Goal: Transaction & Acquisition: Subscribe to service/newsletter

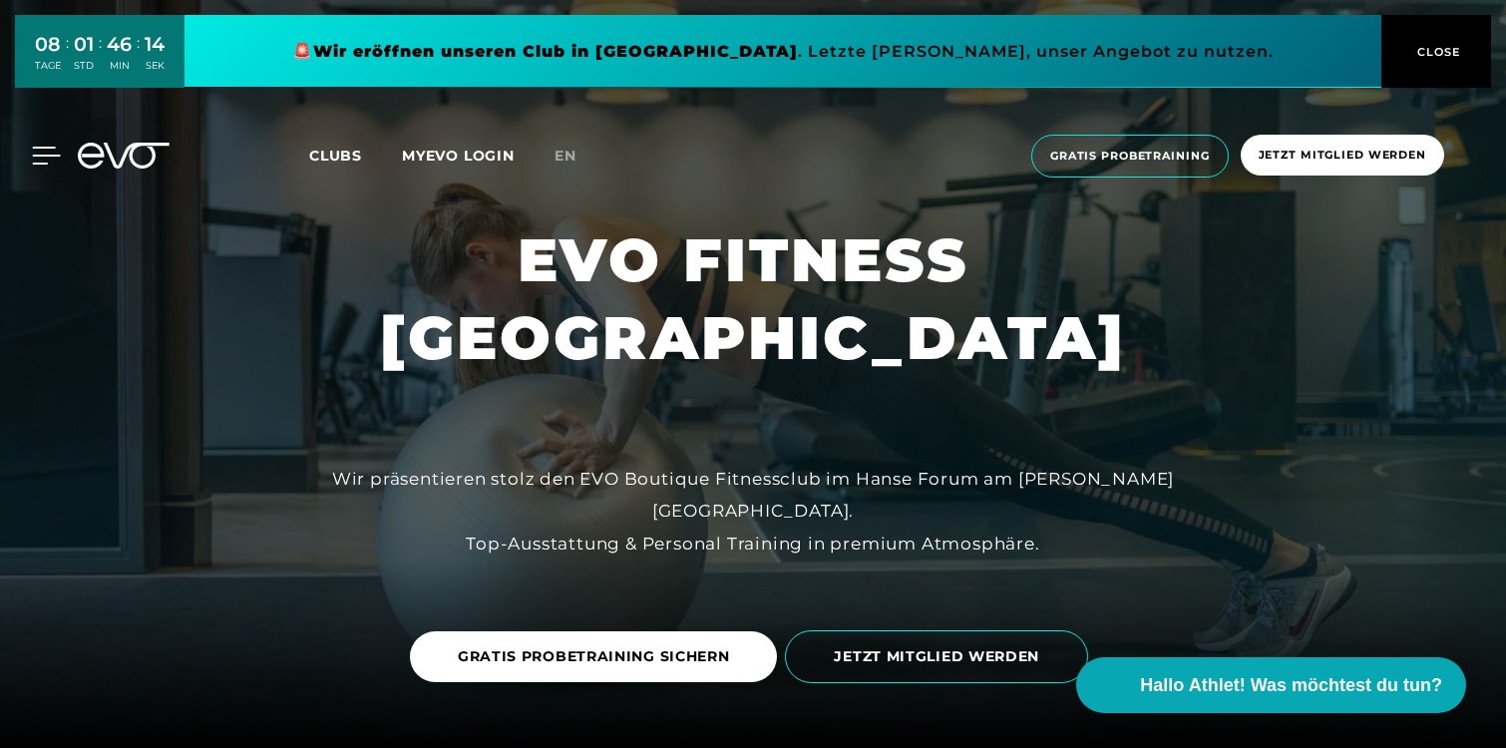
click at [38, 148] on icon at bounding box center [47, 156] width 28 height 16
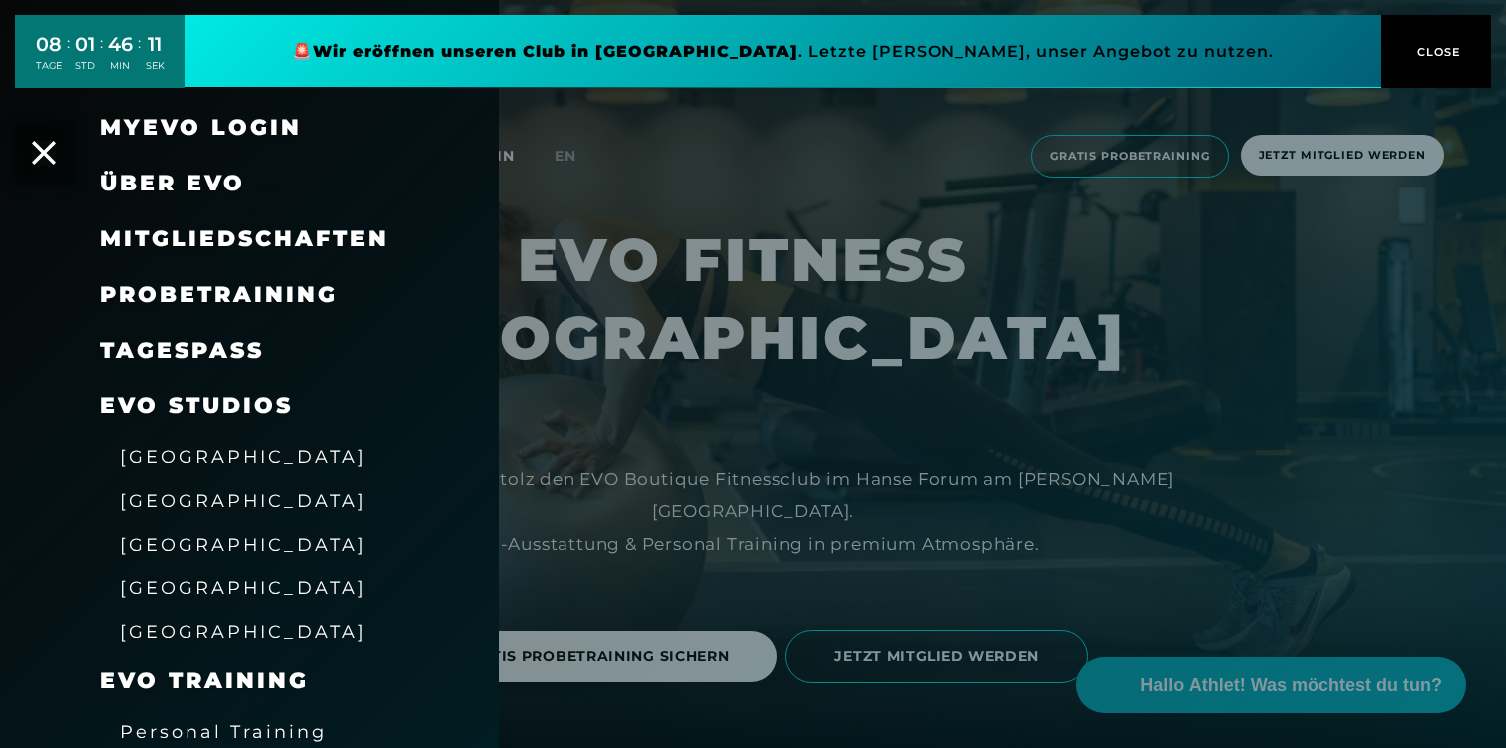
click at [196, 185] on span "Über EVO" at bounding box center [173, 183] width 146 height 27
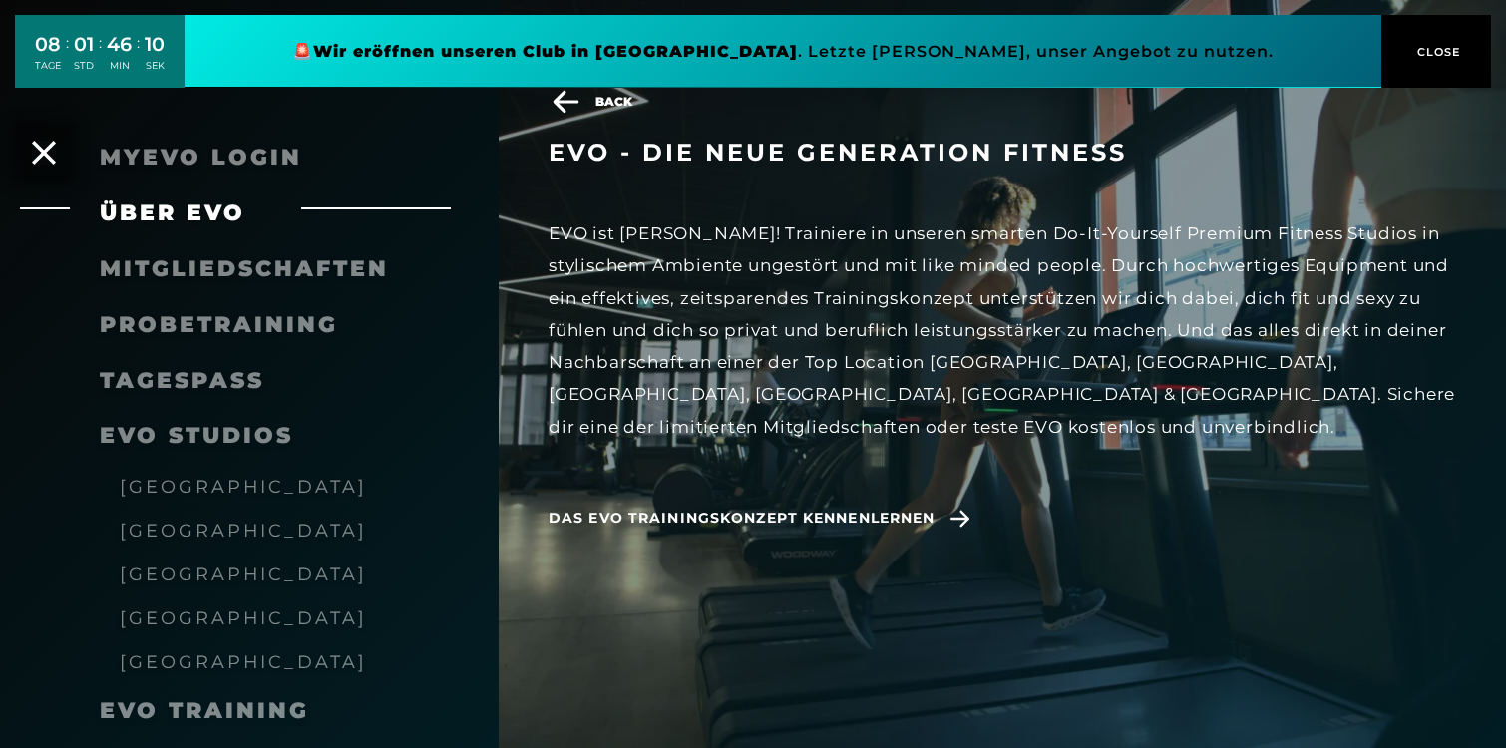
click at [180, 250] on div "Mitgliedschaften" at bounding box center [274, 269] width 349 height 56
click at [178, 258] on span "Mitgliedschaften" at bounding box center [244, 268] width 289 height 27
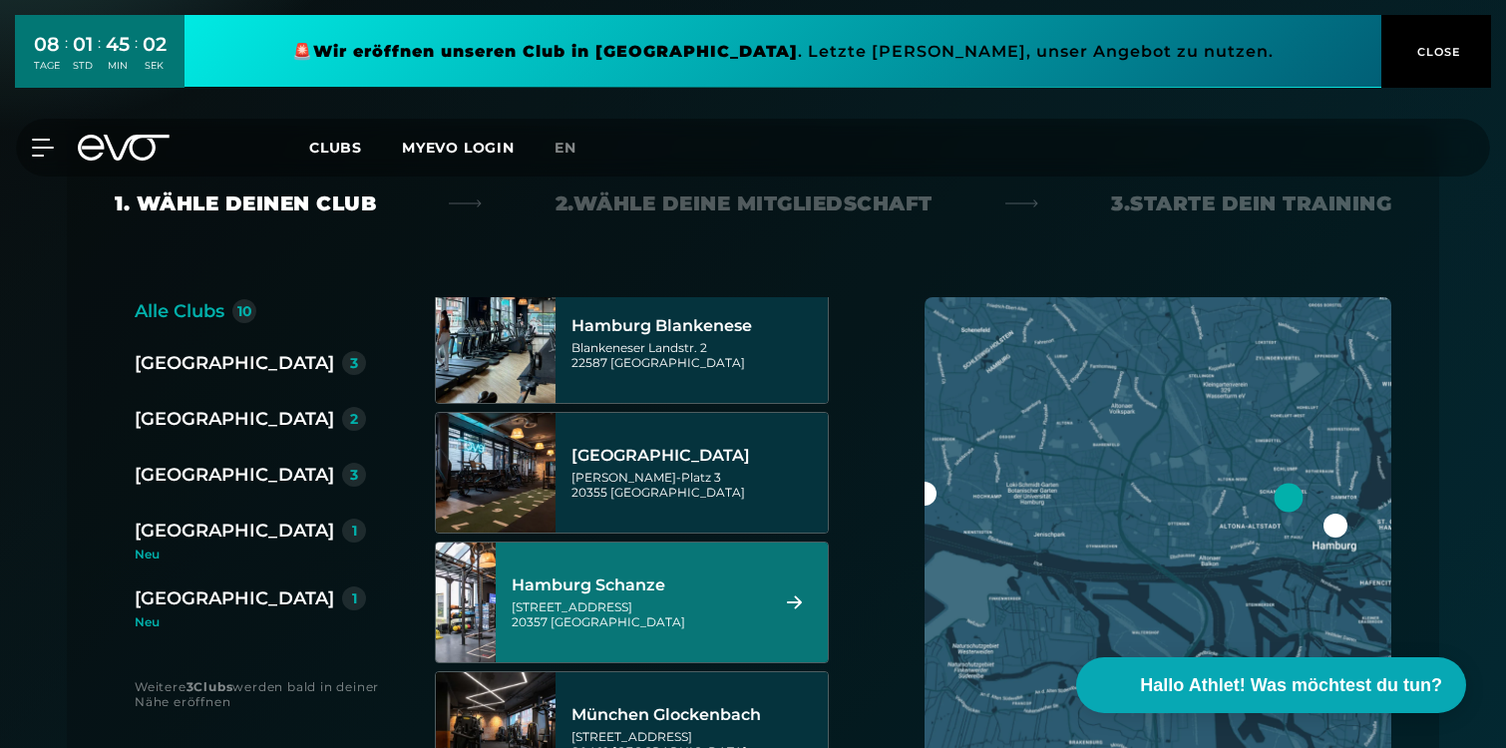
scroll to position [668, 0]
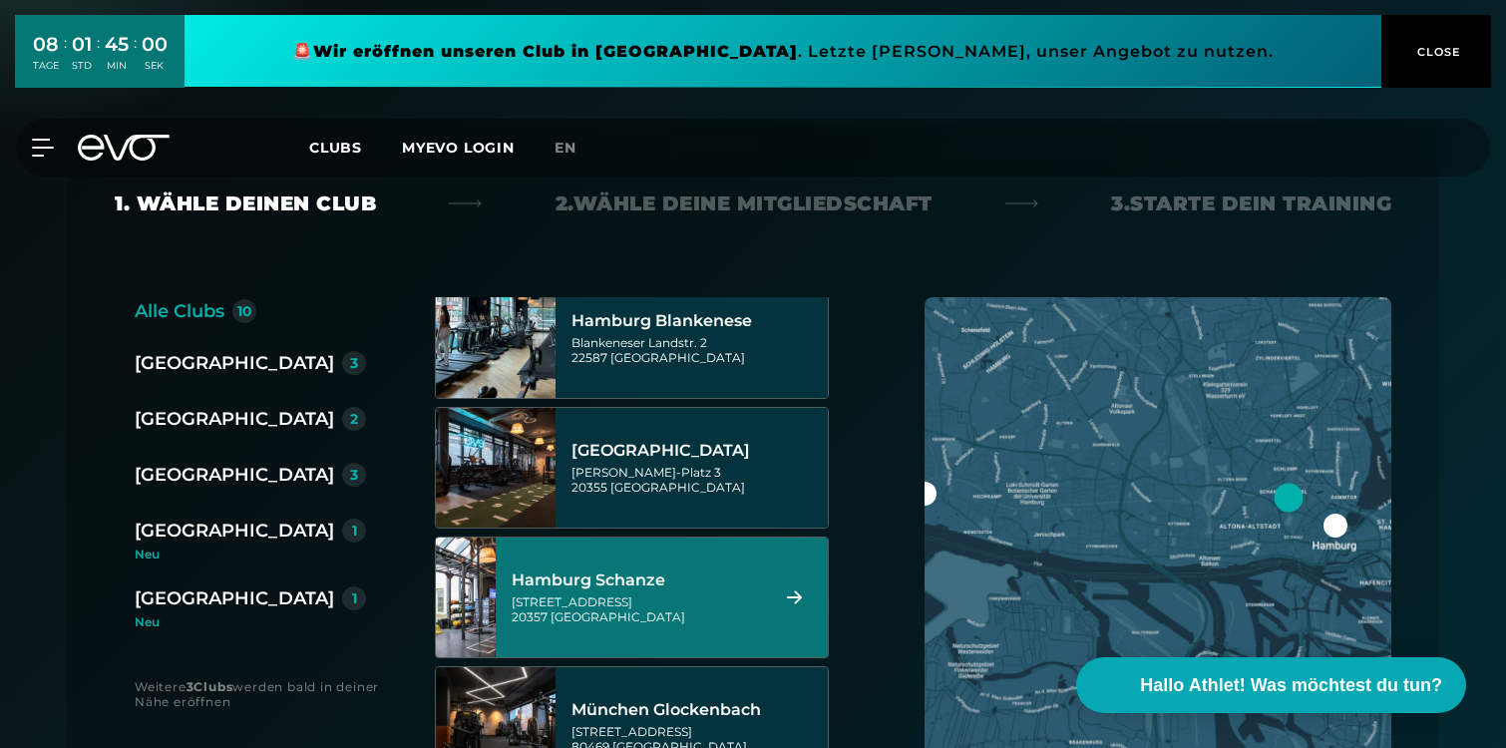
click at [668, 591] on div "[GEOGRAPHIC_DATA][STREET_ADDRESS]" at bounding box center [637, 598] width 250 height 88
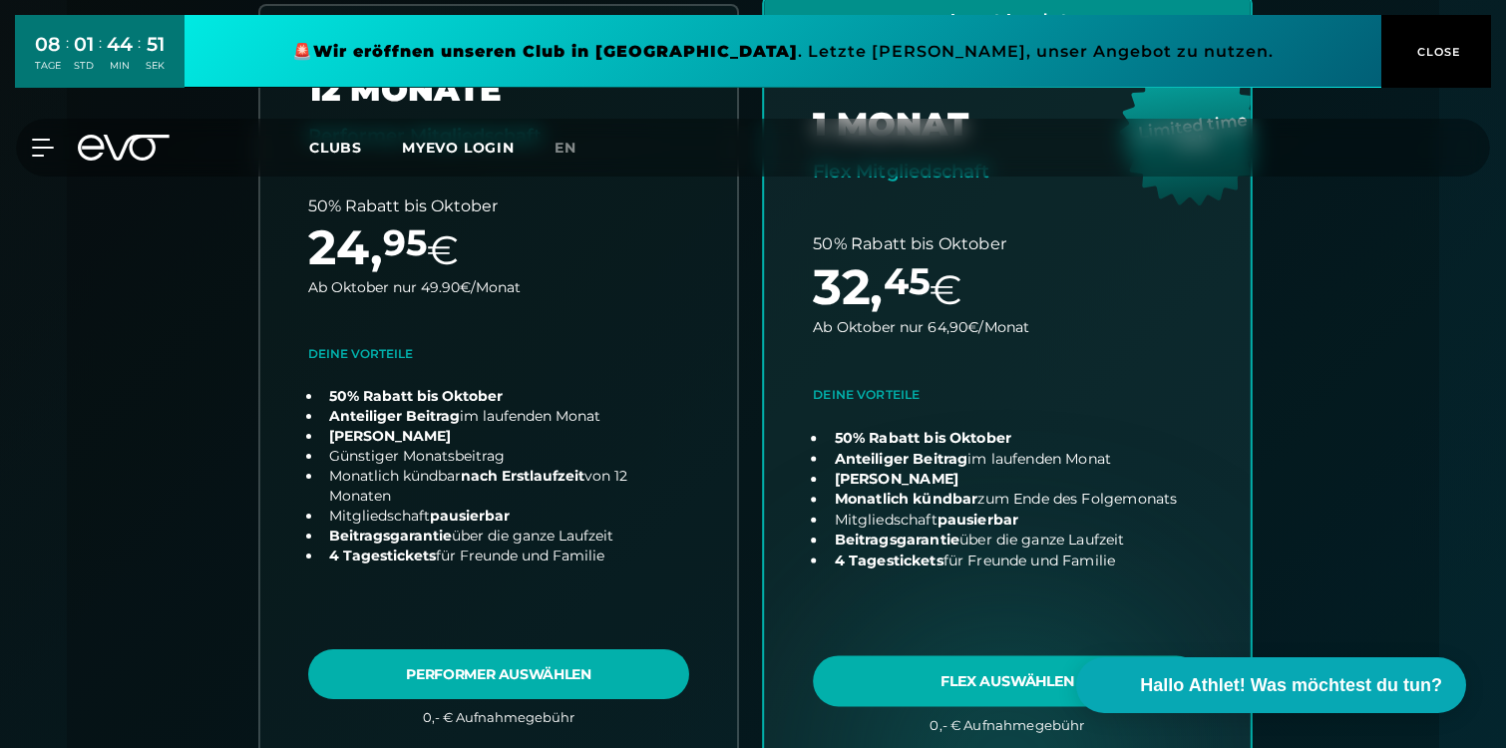
scroll to position [614, 0]
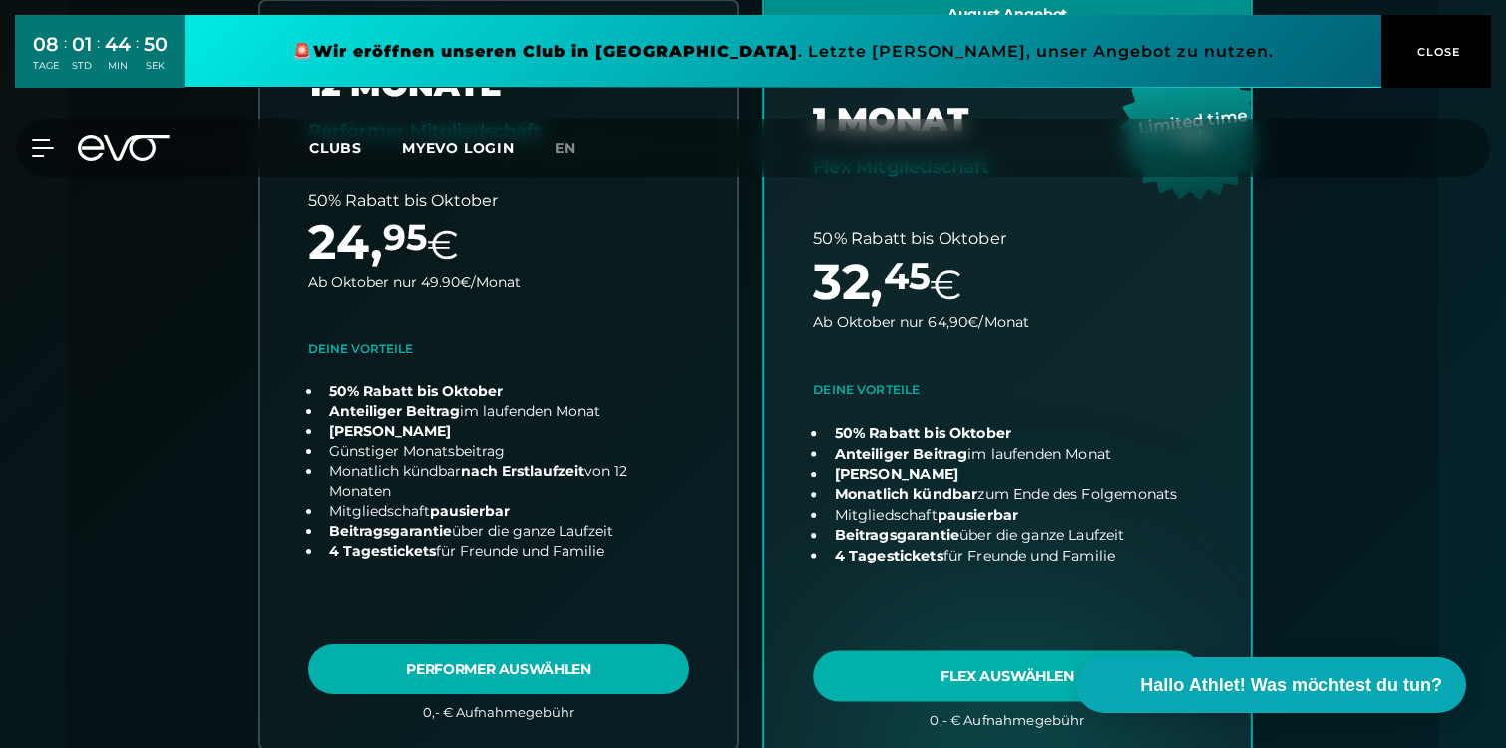
click at [994, 651] on link "choose plan" at bounding box center [1007, 374] width 487 height 765
